Goal: Transaction & Acquisition: Purchase product/service

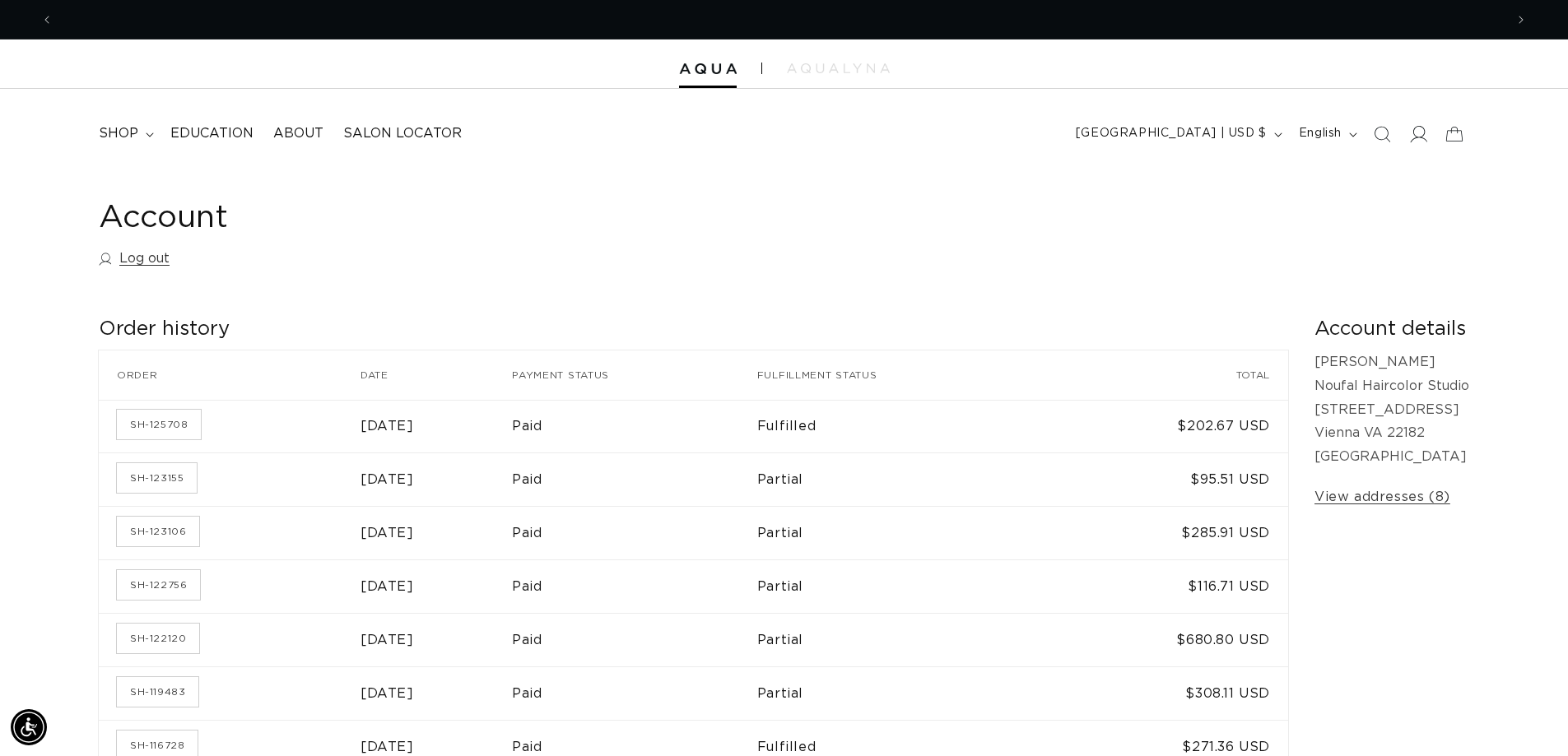
scroll to position [0, 1451]
click at [120, 131] on span "shop" at bounding box center [118, 133] width 40 height 18
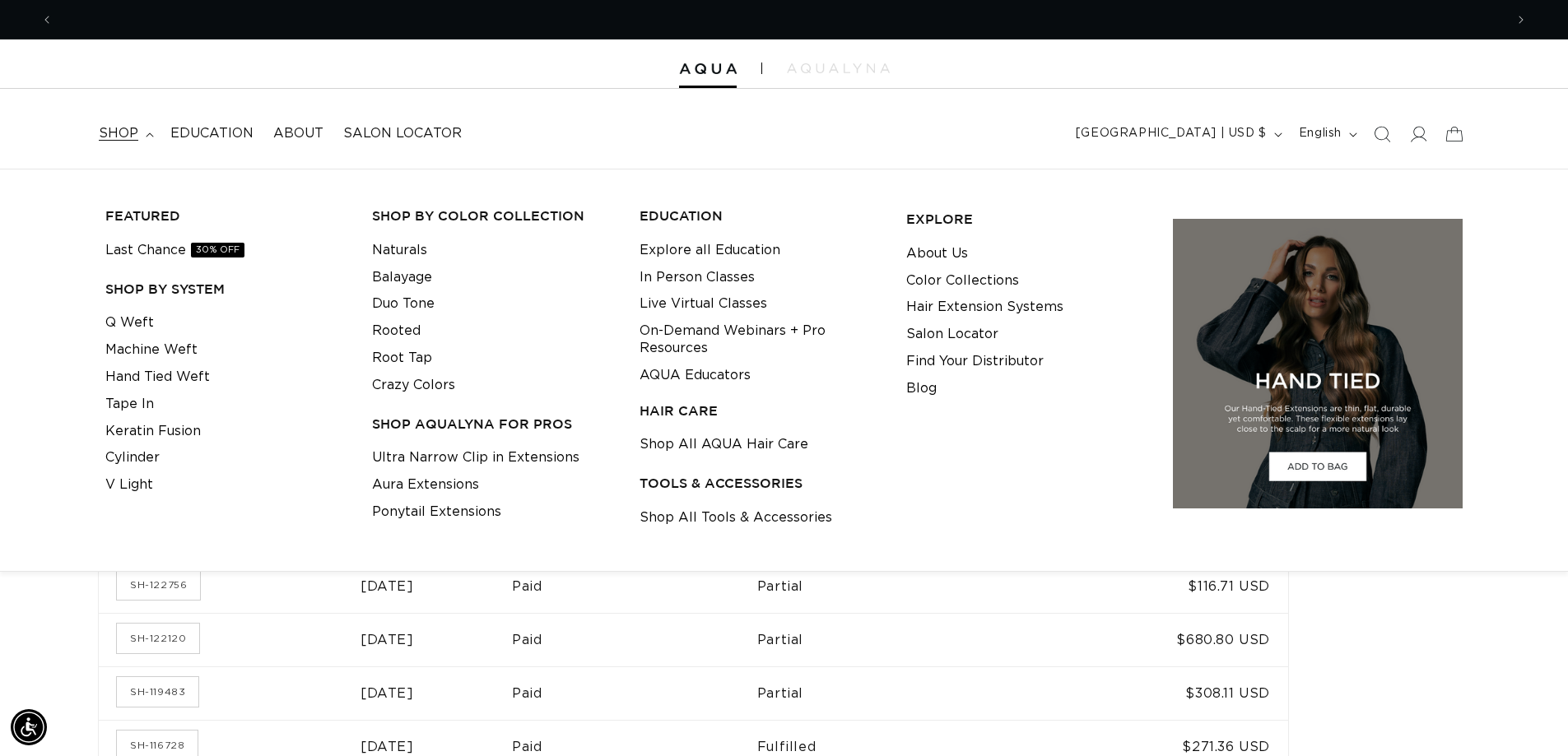
scroll to position [0, 0]
click at [136, 405] on link "Tape In" at bounding box center [129, 404] width 49 height 27
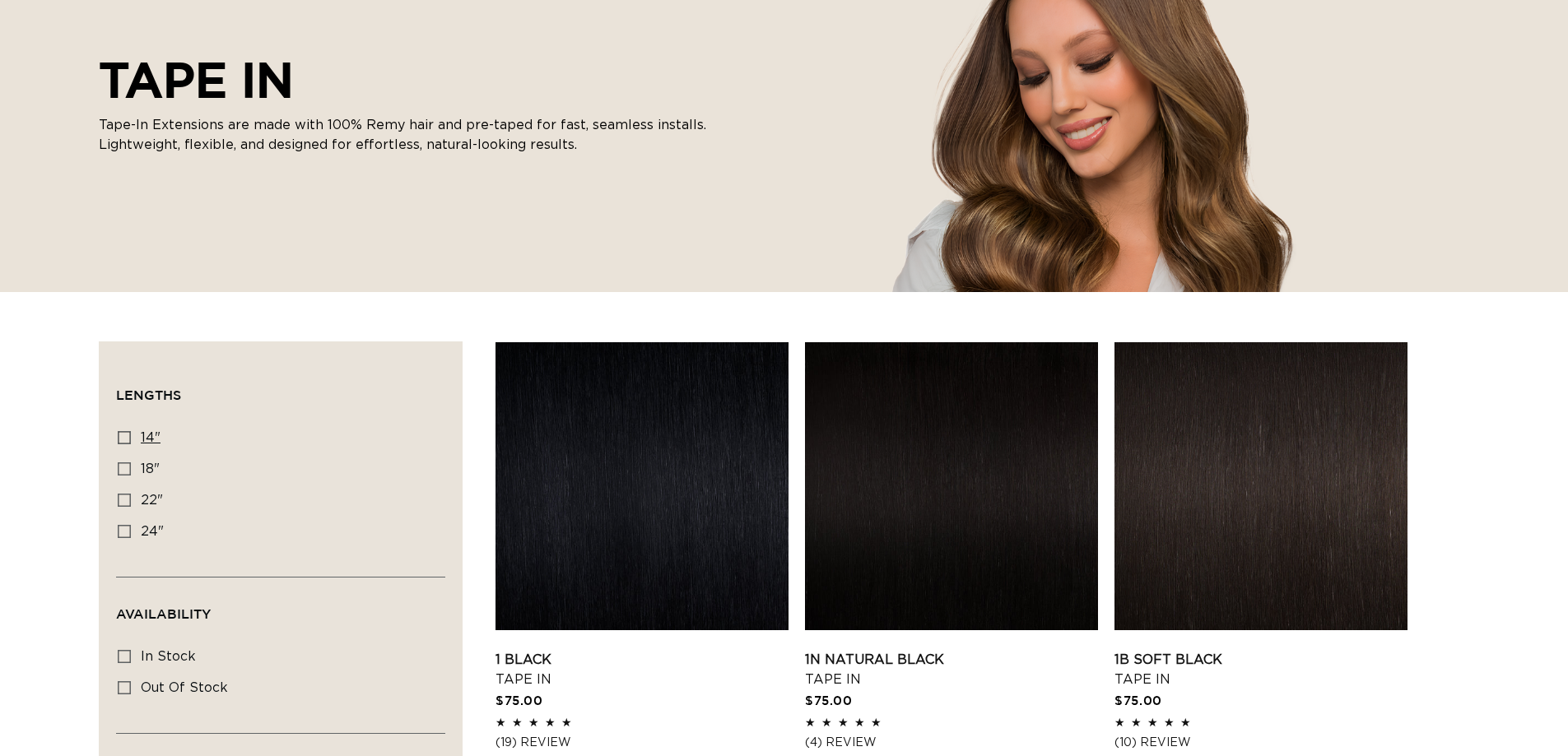
click at [144, 431] on span "14"" at bounding box center [150, 437] width 19 height 13
click at [131, 431] on input "14" 14" (35 products)" at bounding box center [124, 437] width 13 height 13
checkbox input "true"
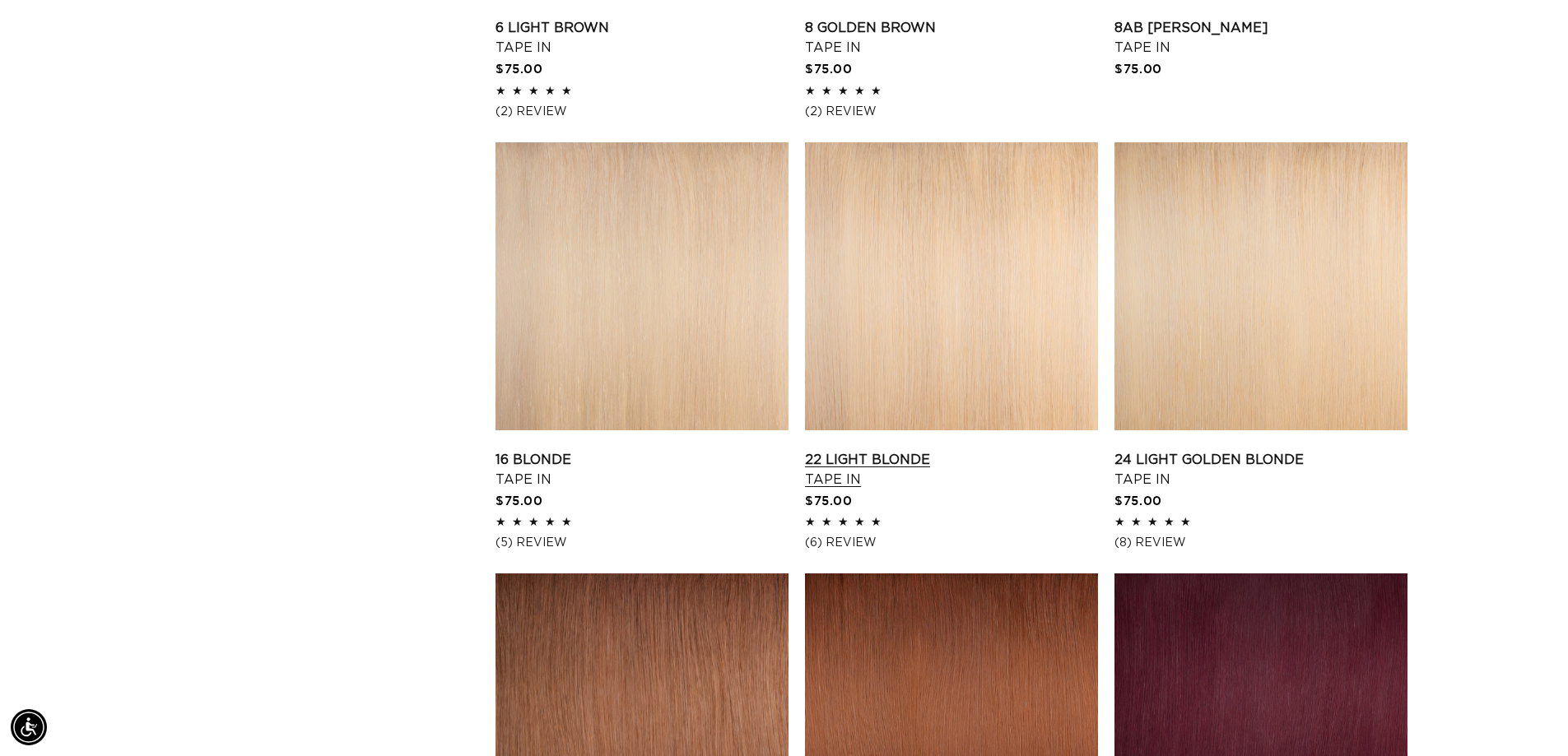
scroll to position [1892, 0]
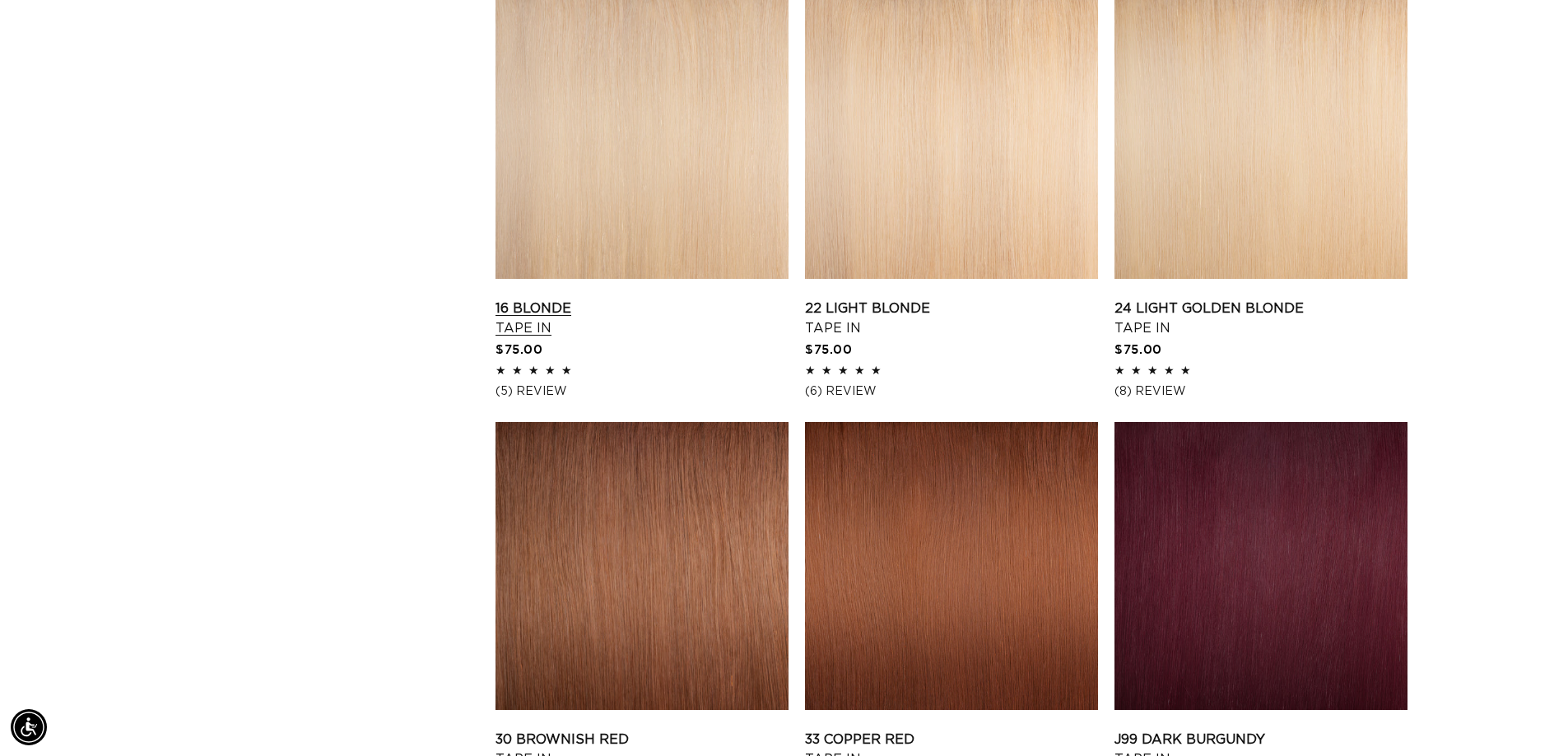
click at [559, 299] on link "16 Blonde Tape In" at bounding box center [642, 318] width 293 height 40
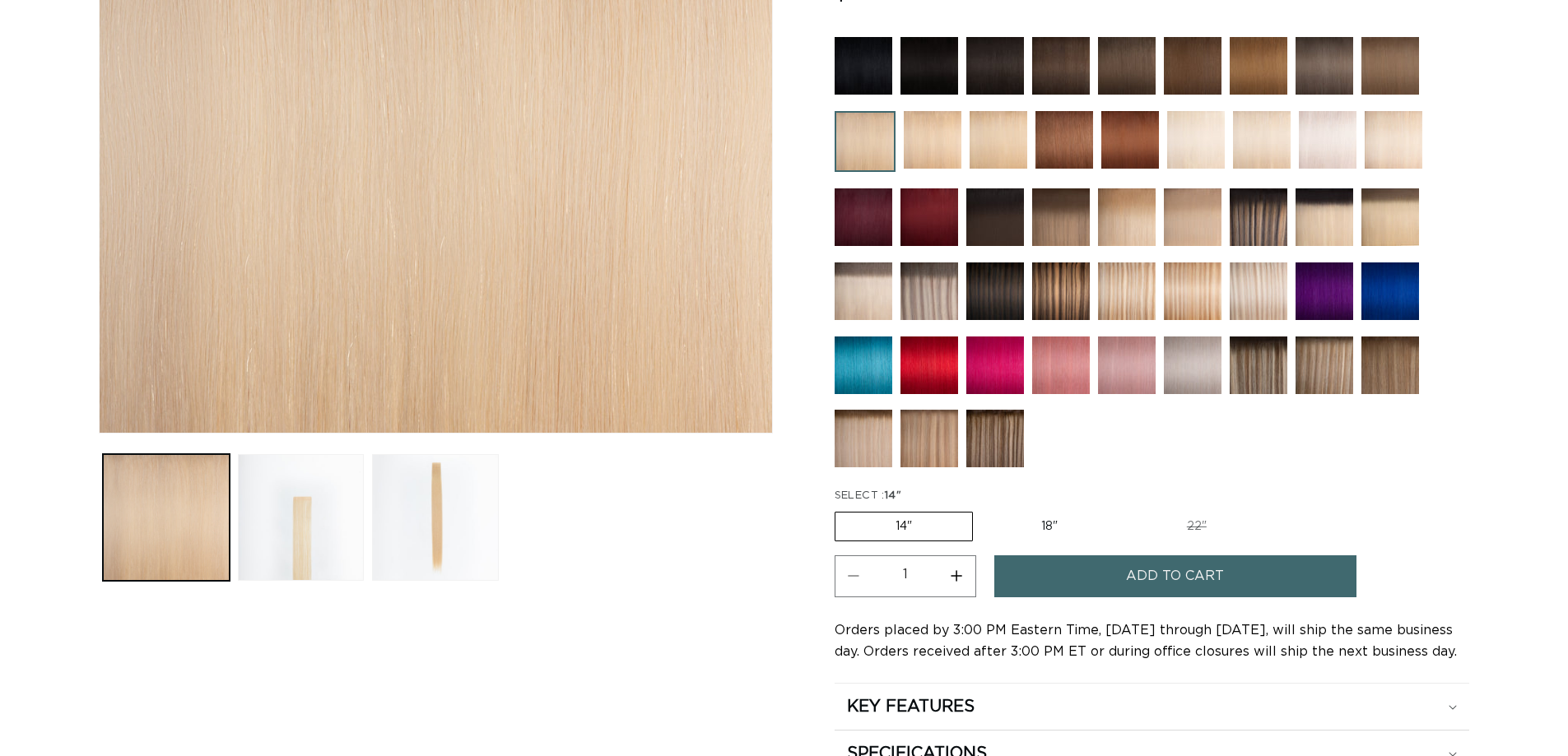
scroll to position [576, 0]
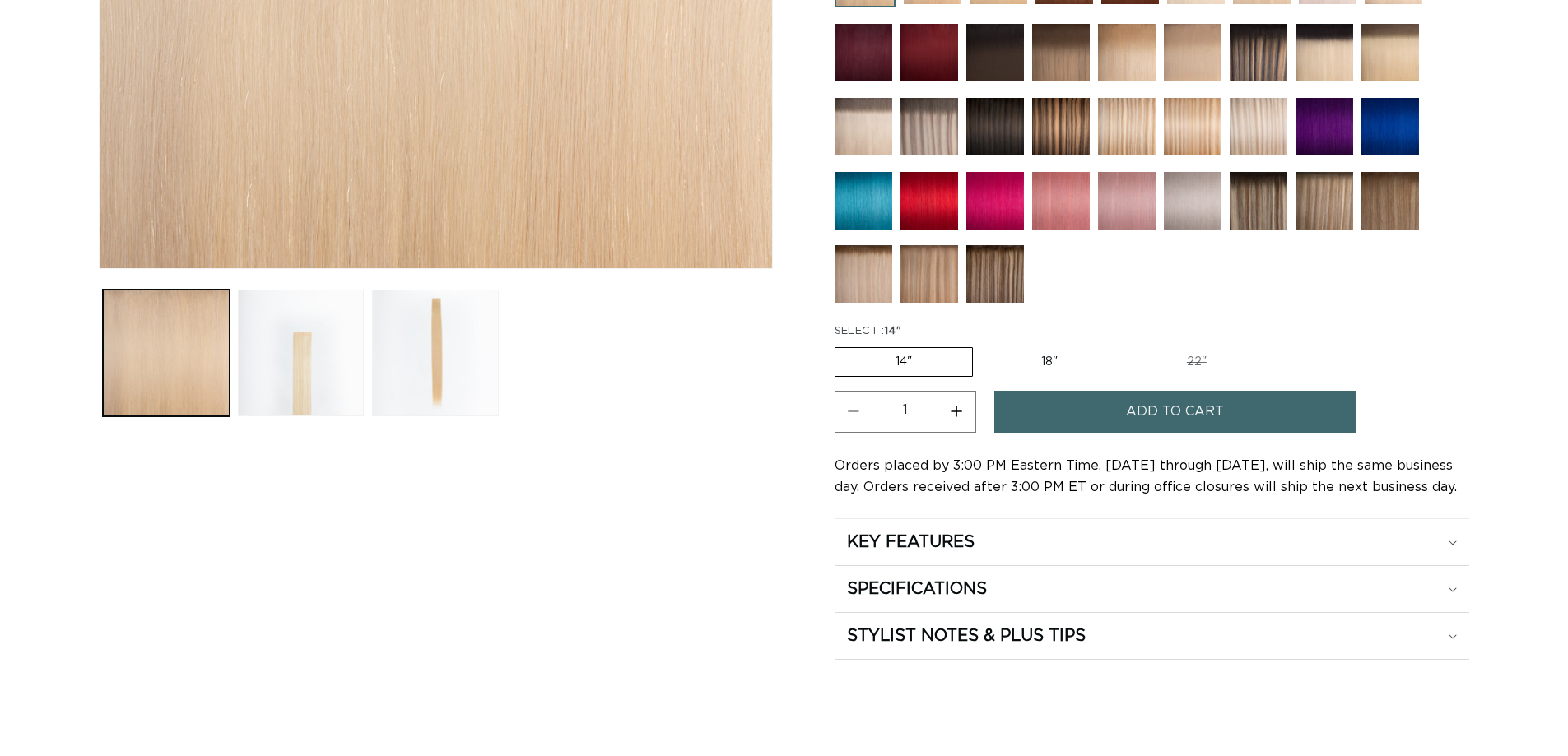
click at [1077, 418] on button "Add to cart" at bounding box center [1175, 411] width 362 height 42
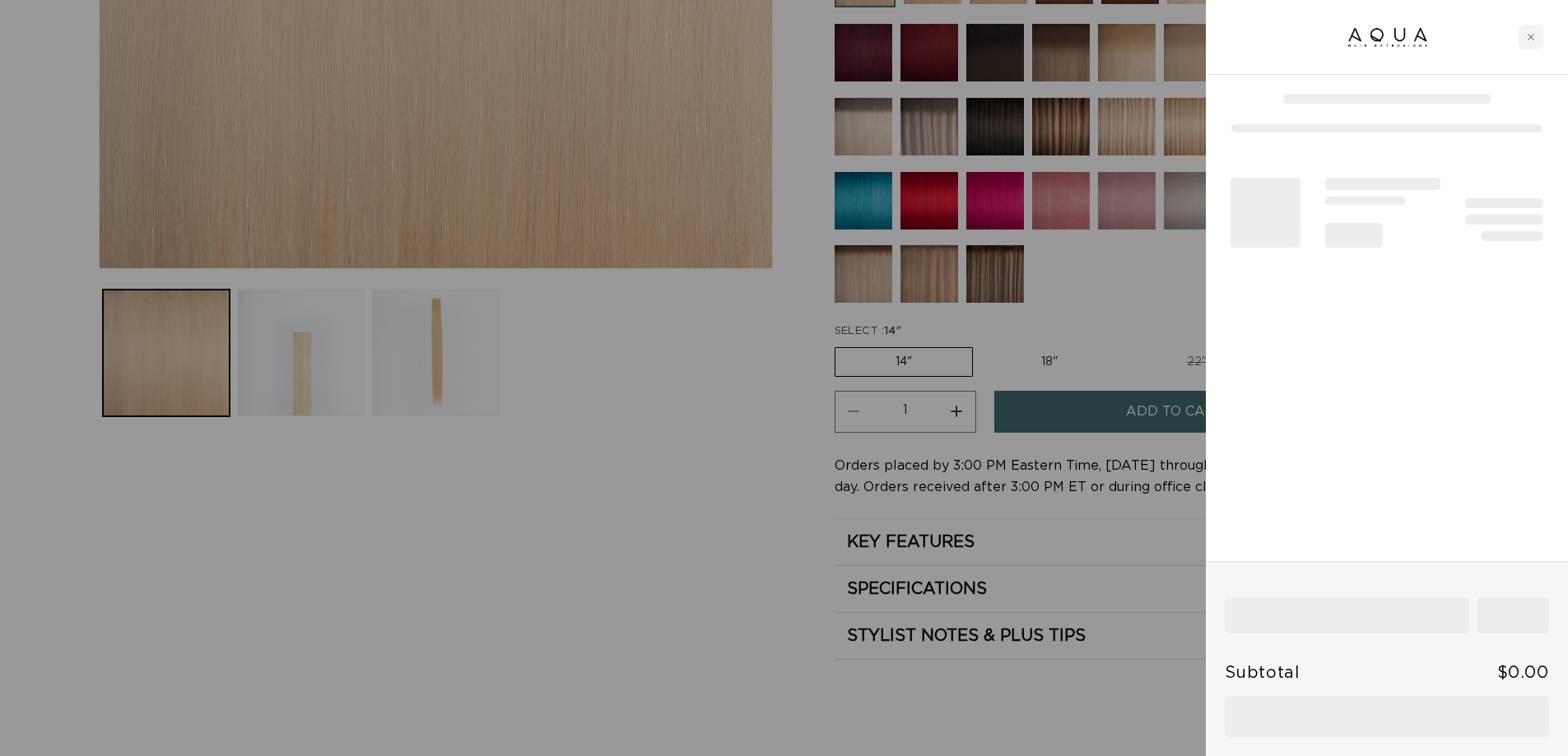
scroll to position [0, 0]
